Goal: Task Accomplishment & Management: Complete application form

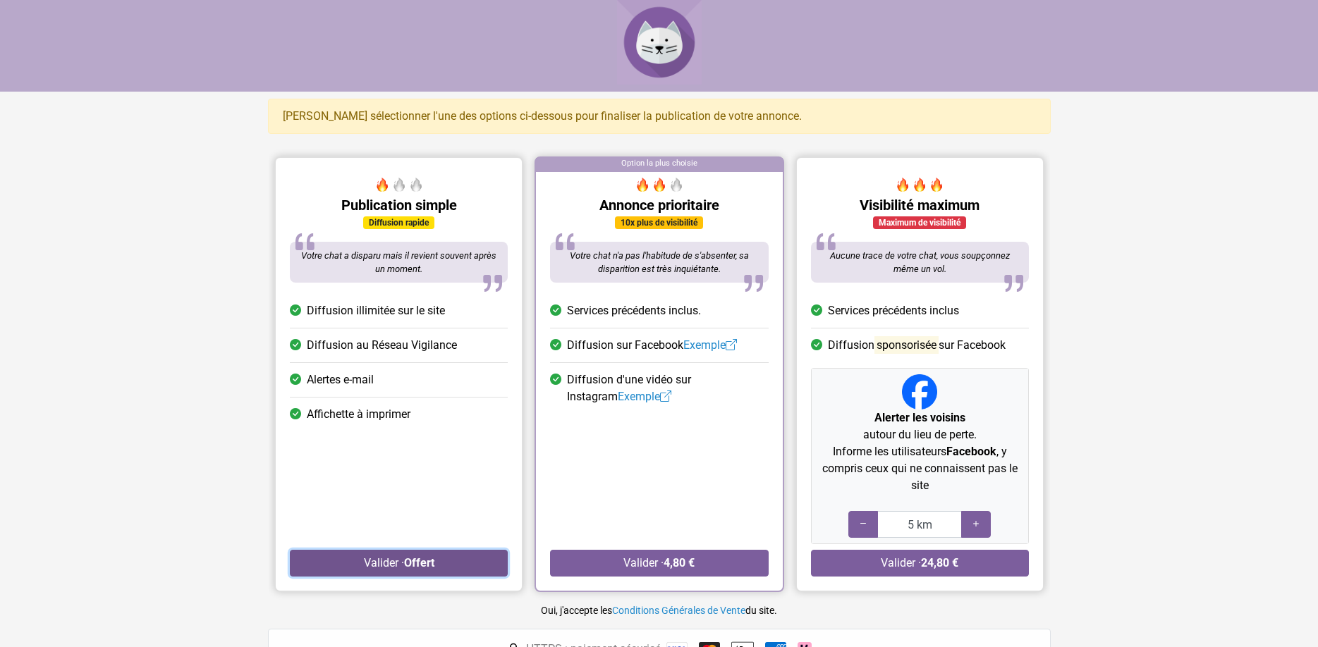
click at [420, 567] on strong "Offert" at bounding box center [418, 562] width 30 height 13
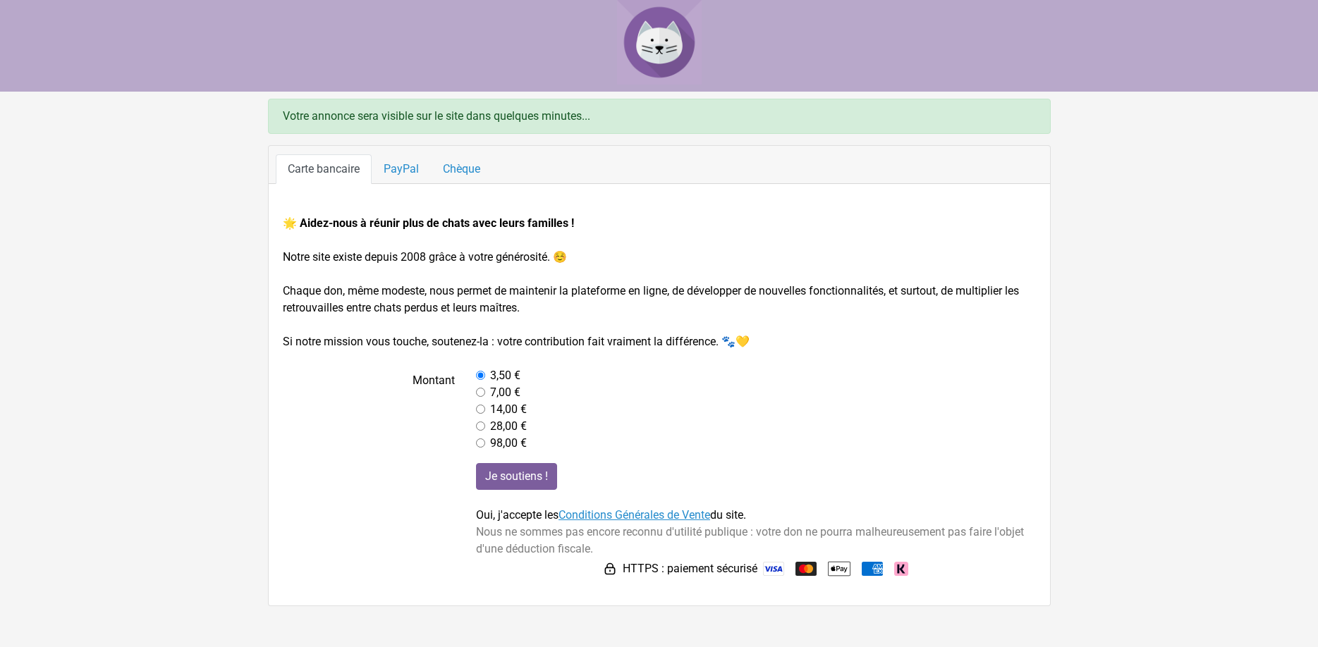
click at [611, 514] on link "Conditions Générales de Vente" at bounding box center [634, 514] width 152 height 13
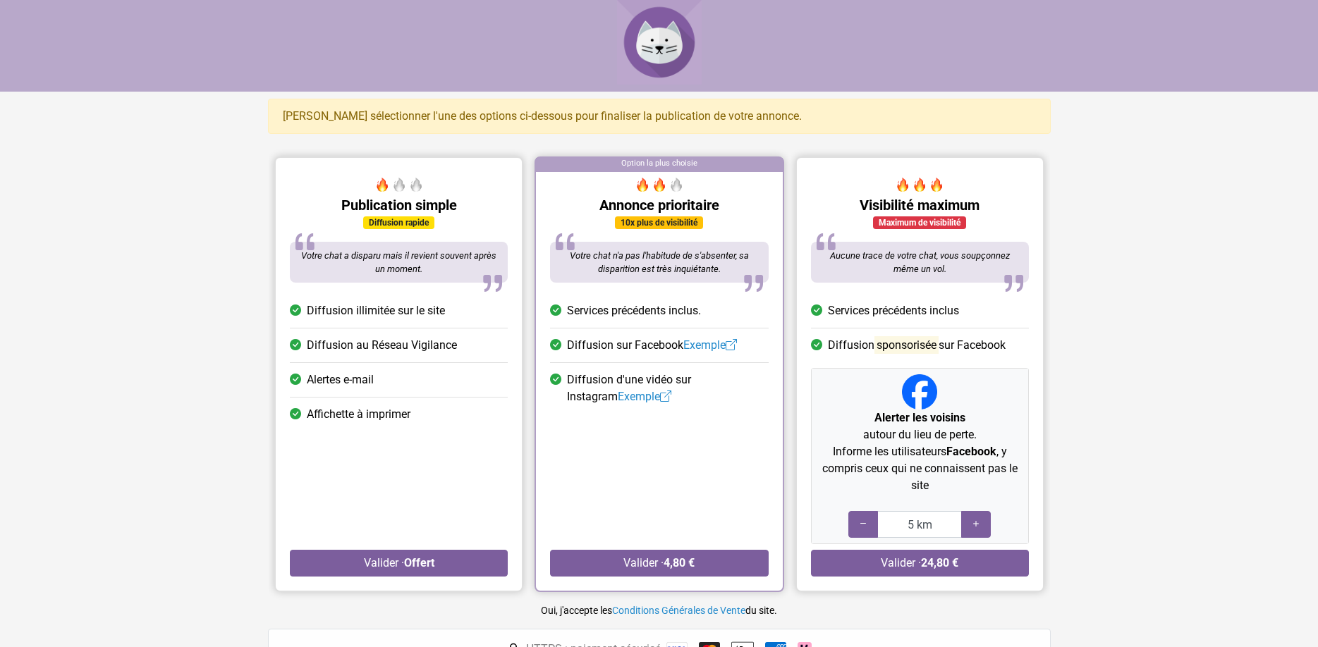
click at [647, 38] on img at bounding box center [659, 42] width 85 height 85
